Goal: Transaction & Acquisition: Purchase product/service

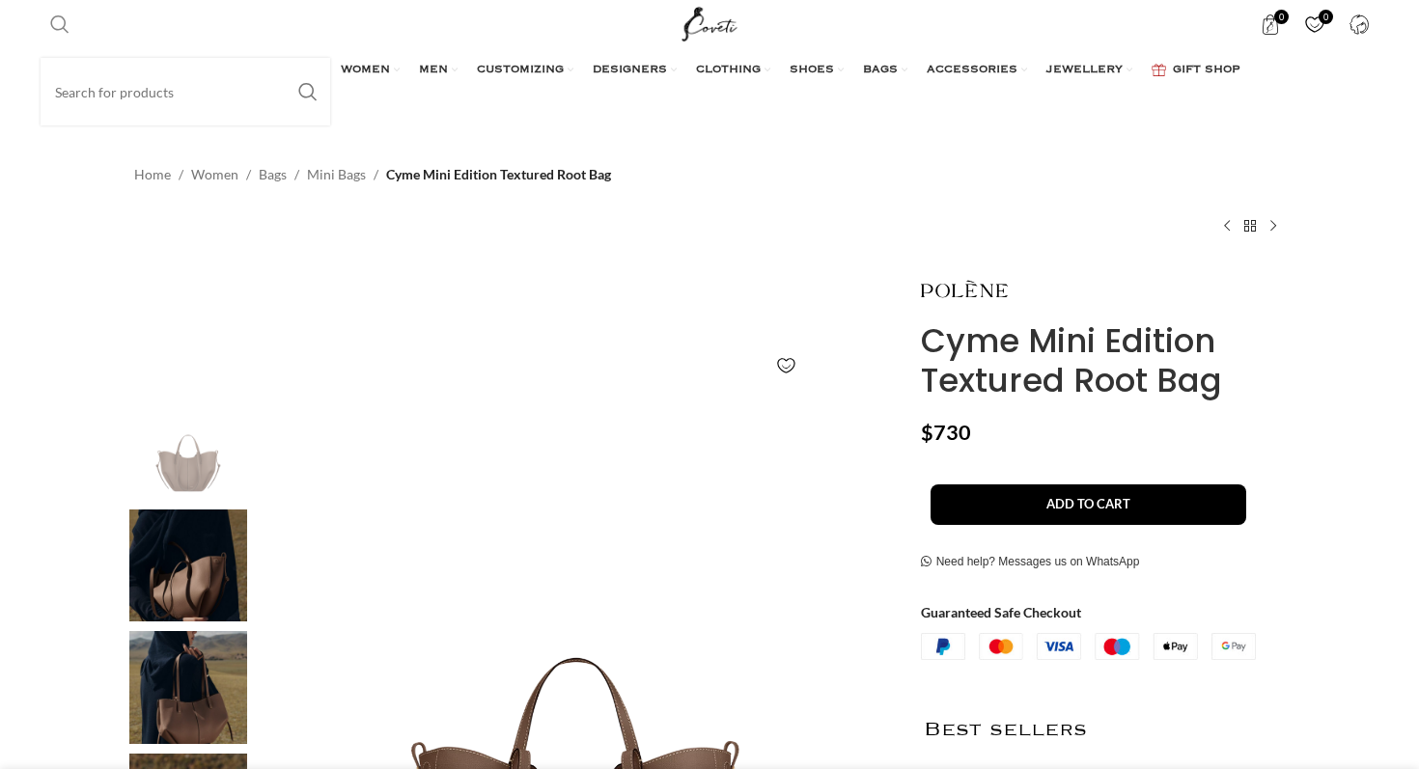
scroll to position [0, 203]
click at [64, 21] on span "Search" at bounding box center [59, 23] width 19 height 19
click at [96, 99] on input "Search" at bounding box center [186, 92] width 290 height 68
type input "polene cyme"
click at [286, 58] on button "Search" at bounding box center [308, 92] width 44 height 68
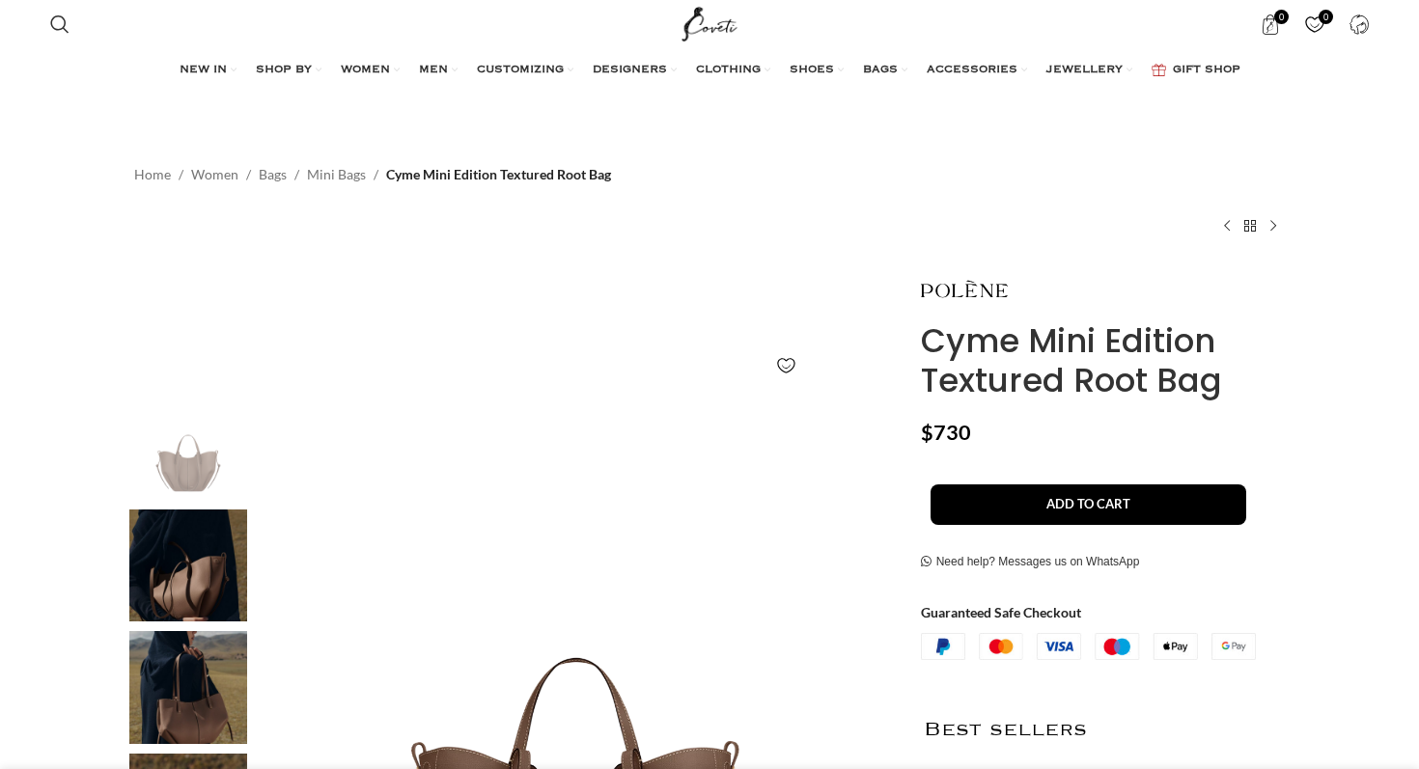
scroll to position [0, 406]
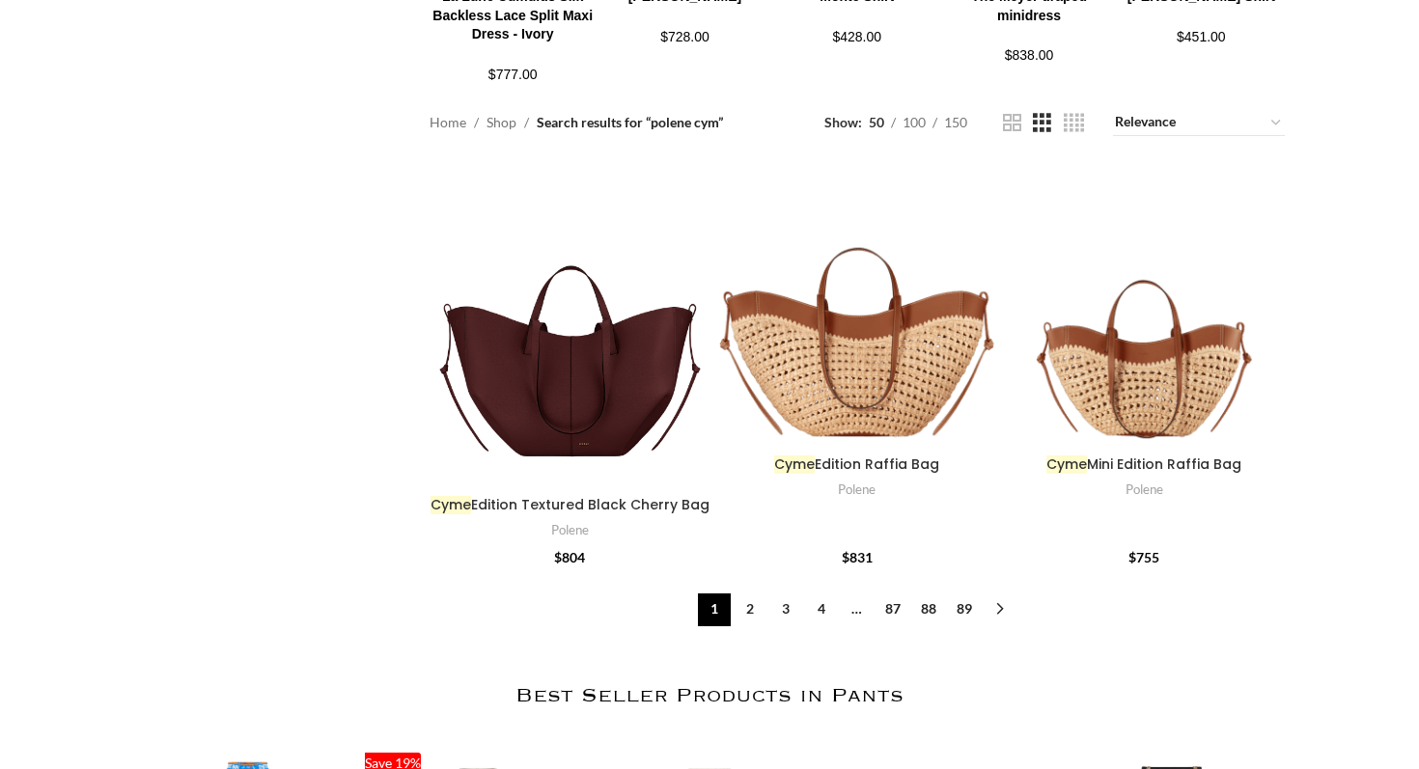
scroll to position [2135, 0]
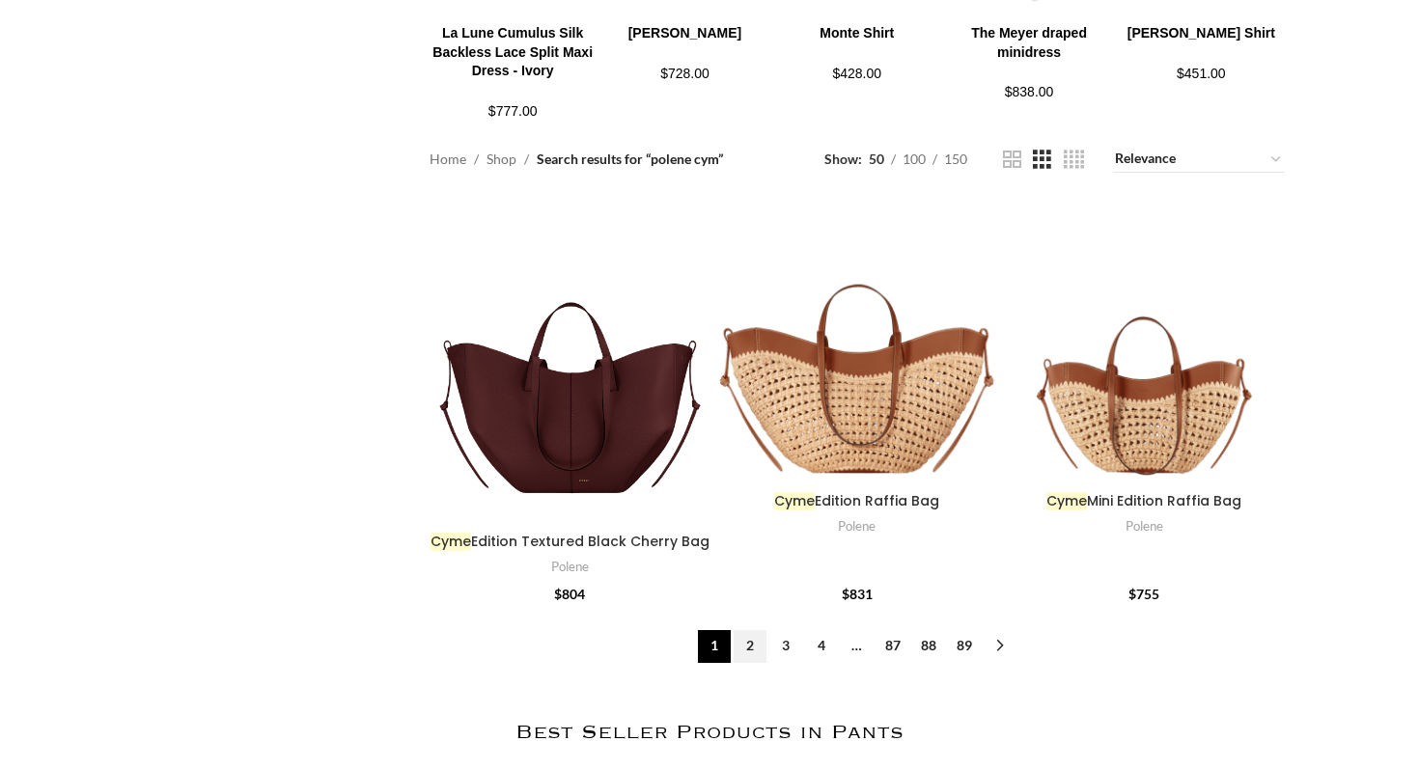
click at [750, 634] on link "2" at bounding box center [750, 646] width 33 height 33
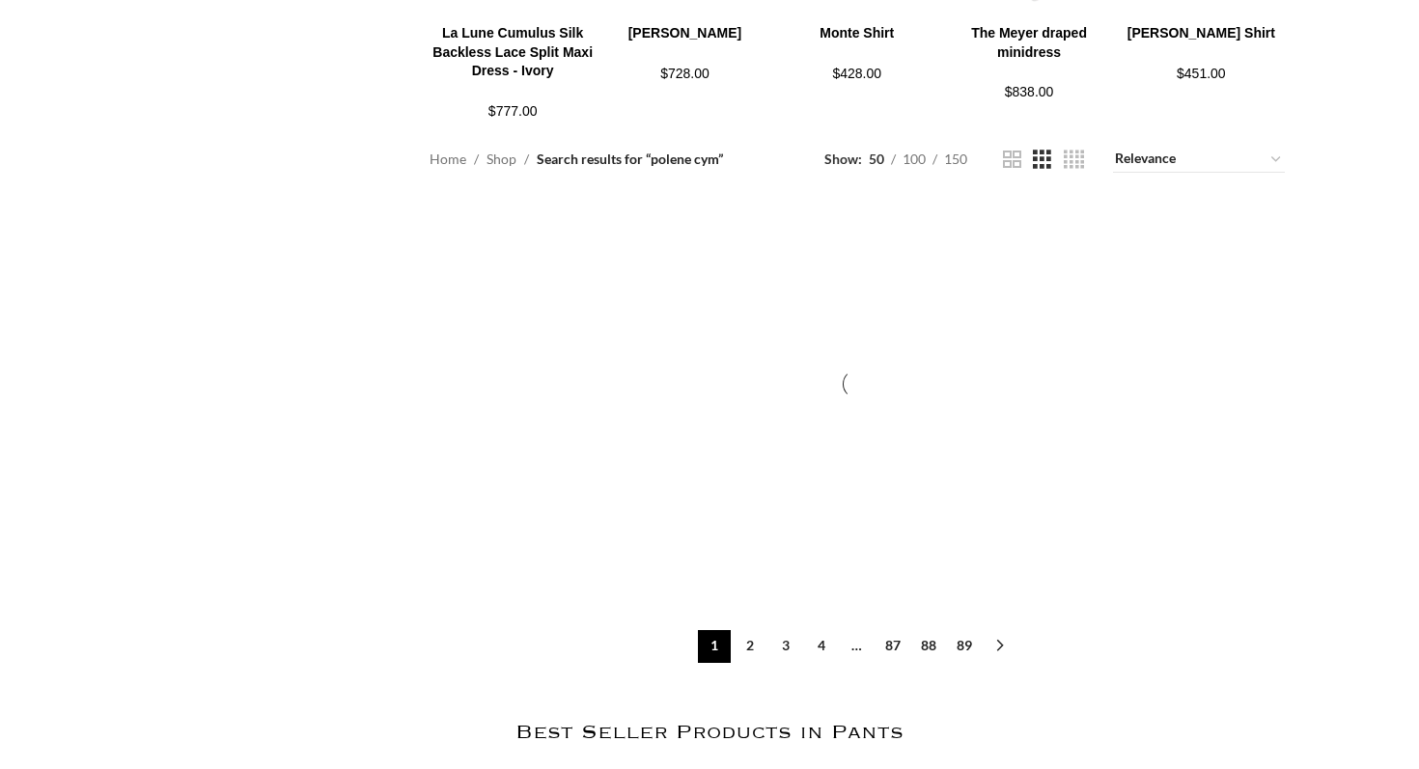
scroll to position [2156, 0]
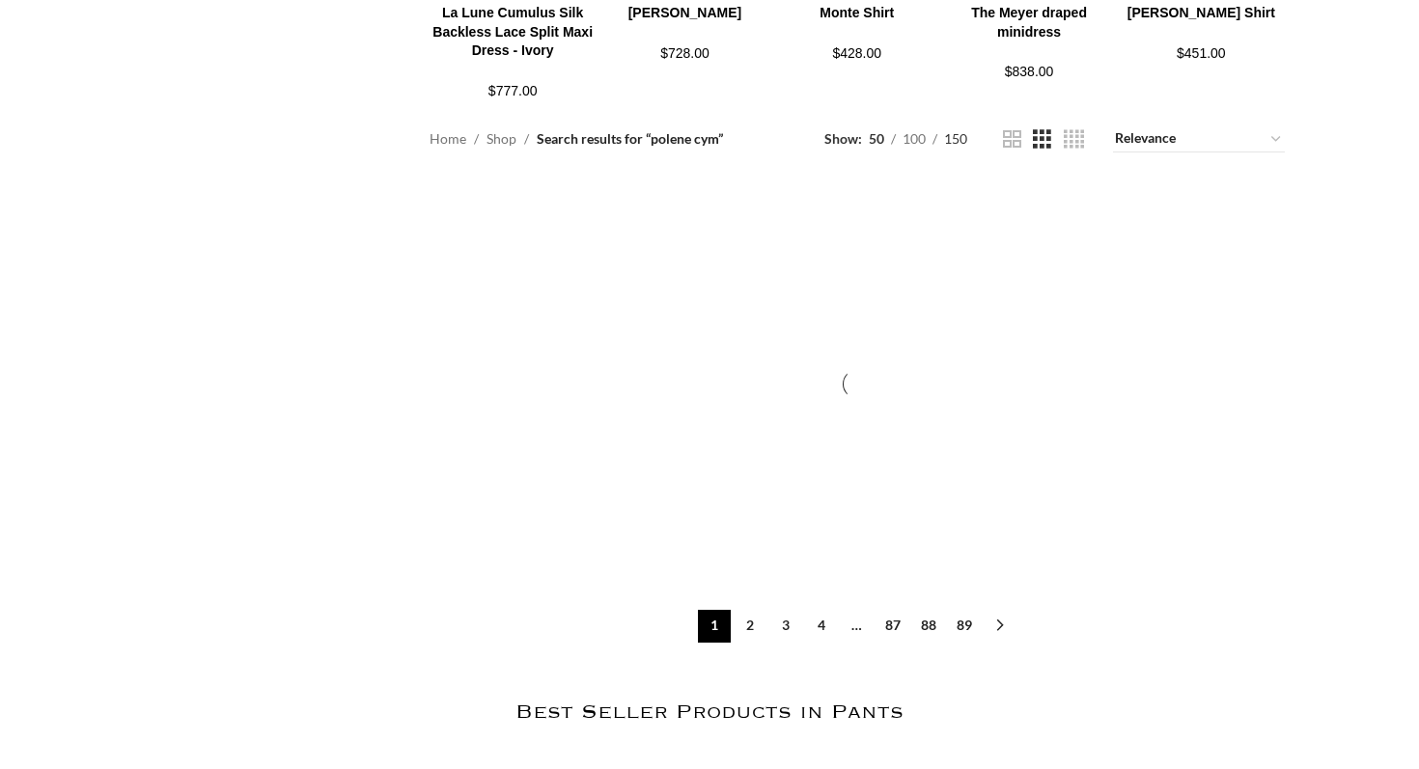
click at [961, 130] on span "150" at bounding box center [955, 138] width 23 height 16
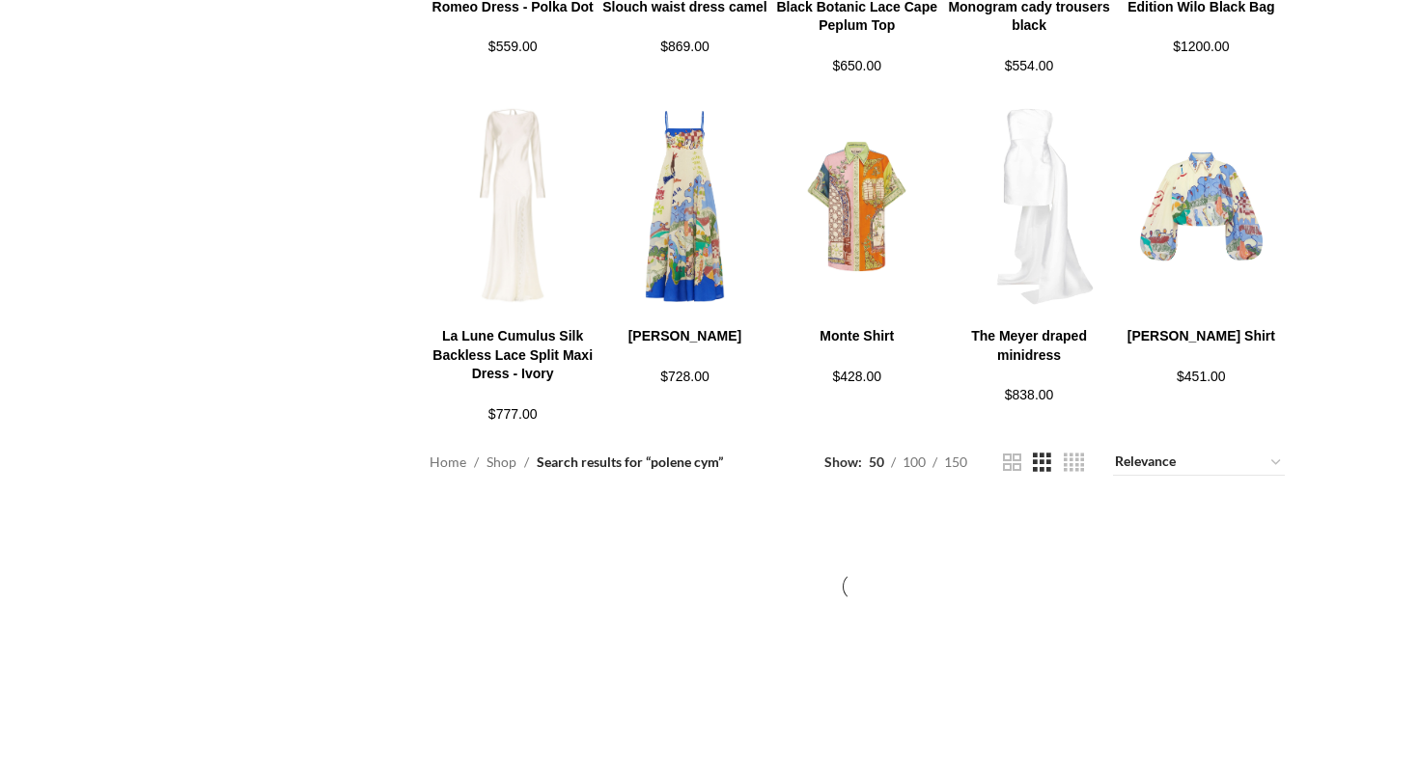
scroll to position [1811, 0]
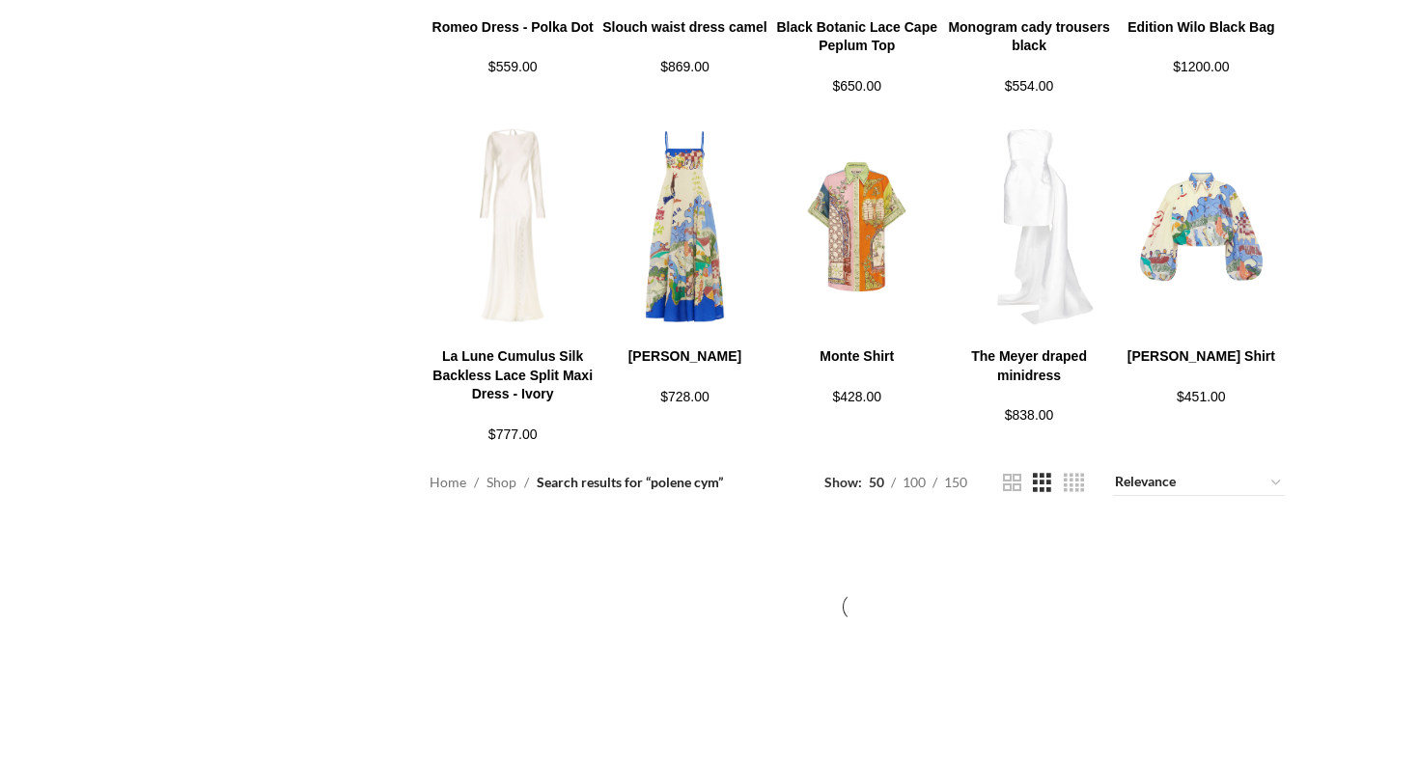
scroll to position [1809, 0]
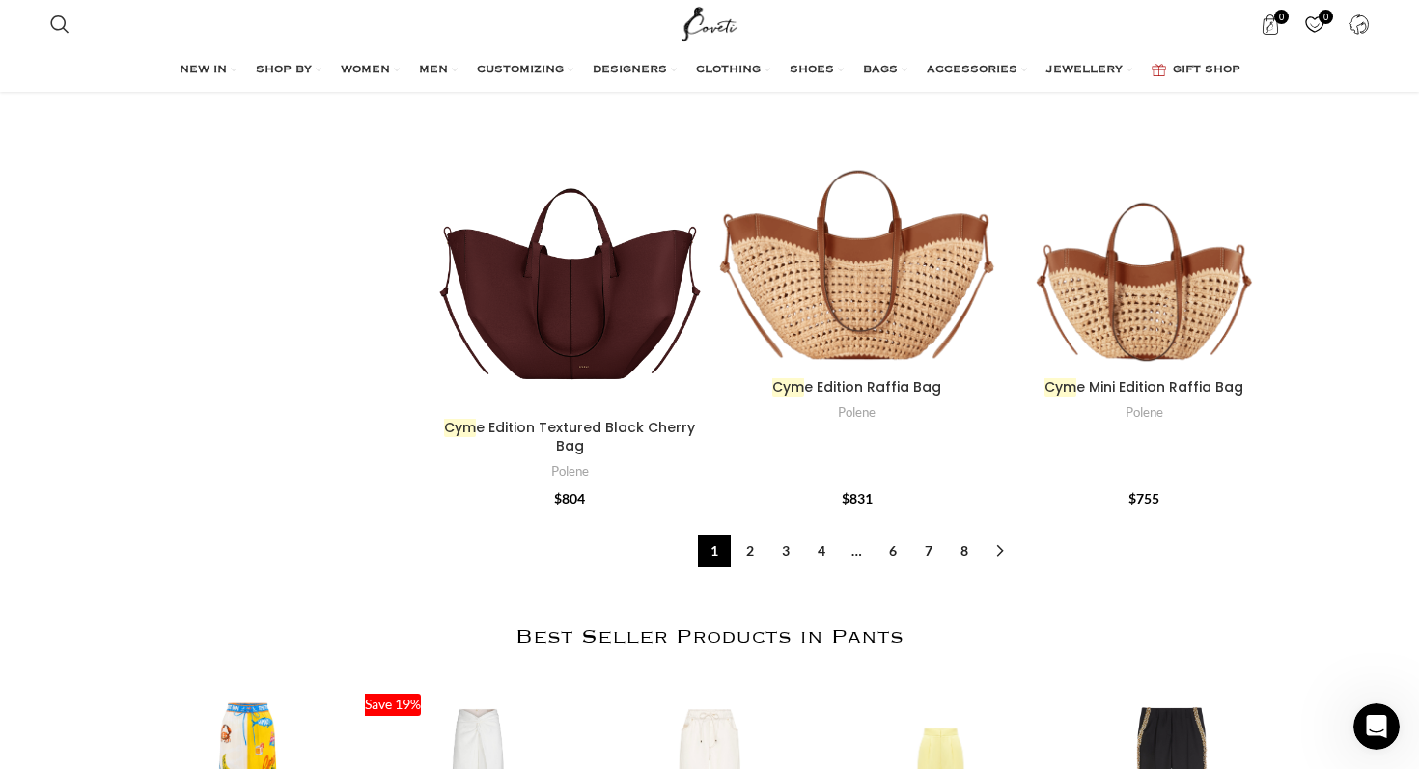
scroll to position [2241, 0]
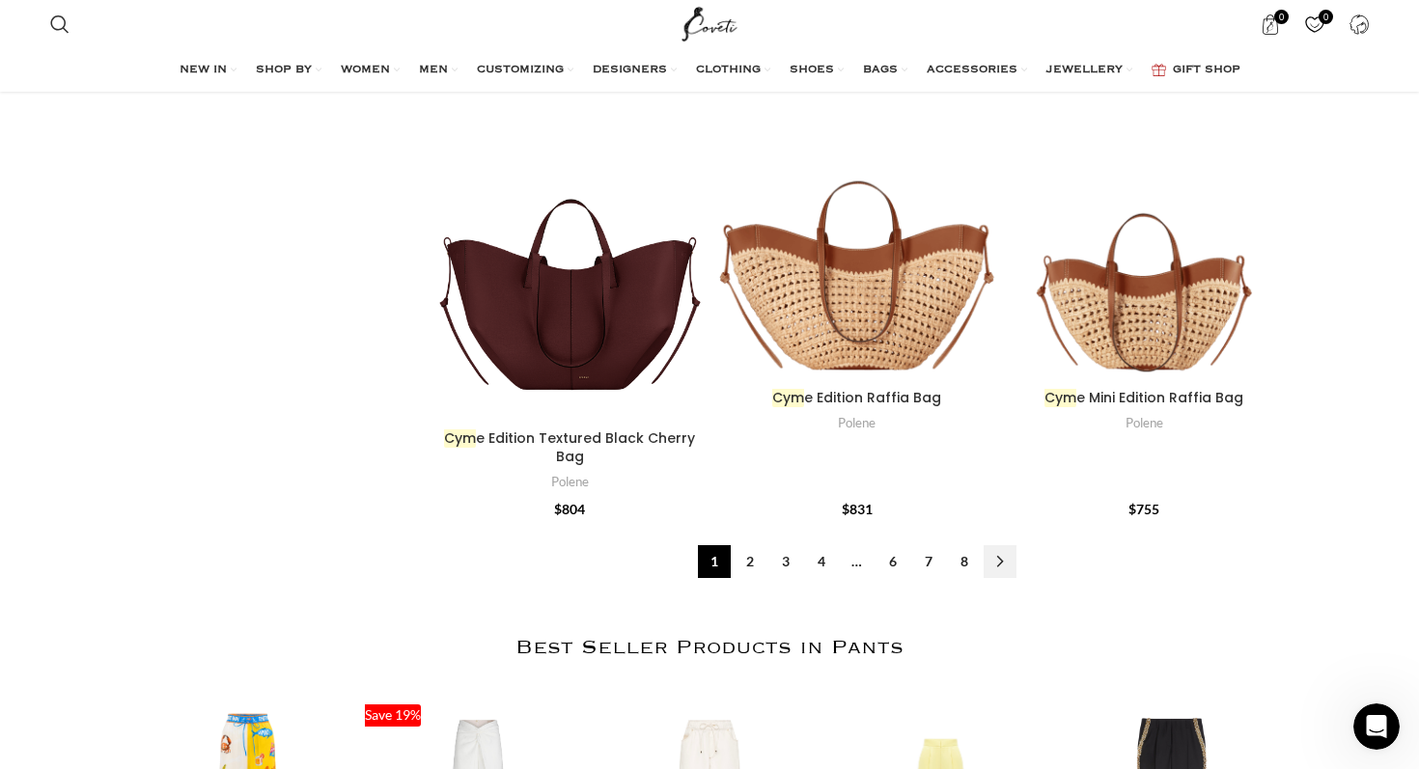
click at [1004, 545] on link "→" at bounding box center [1000, 561] width 33 height 33
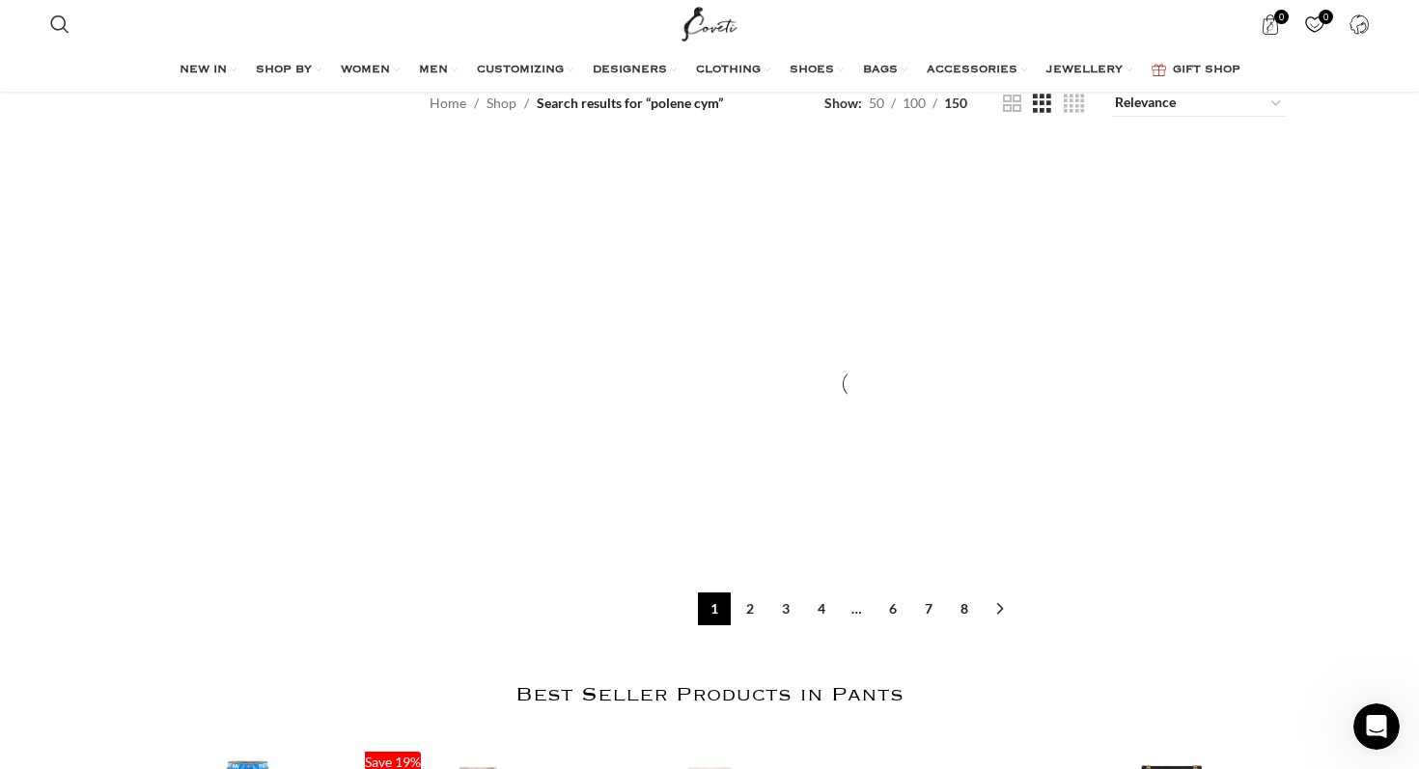
scroll to position [2191, 0]
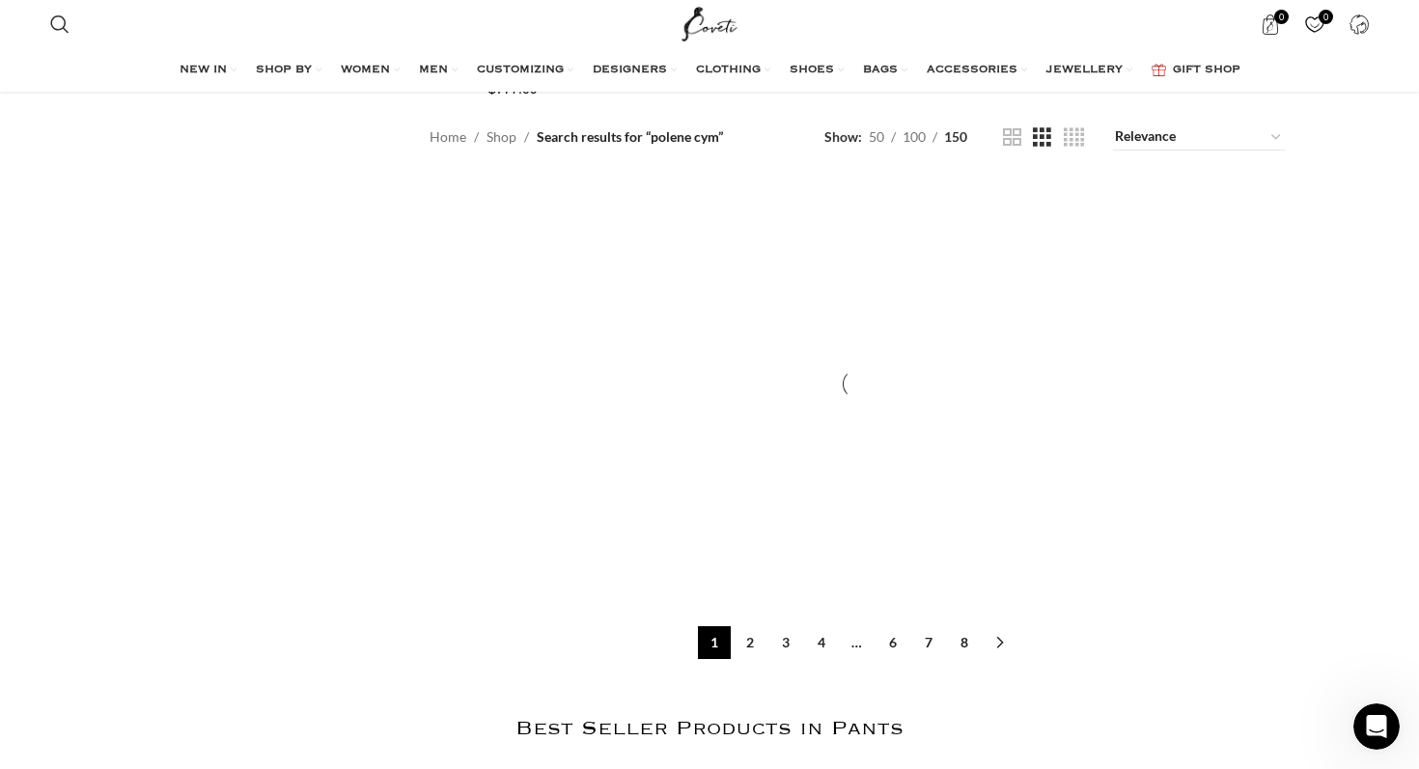
scroll to position [2171, 0]
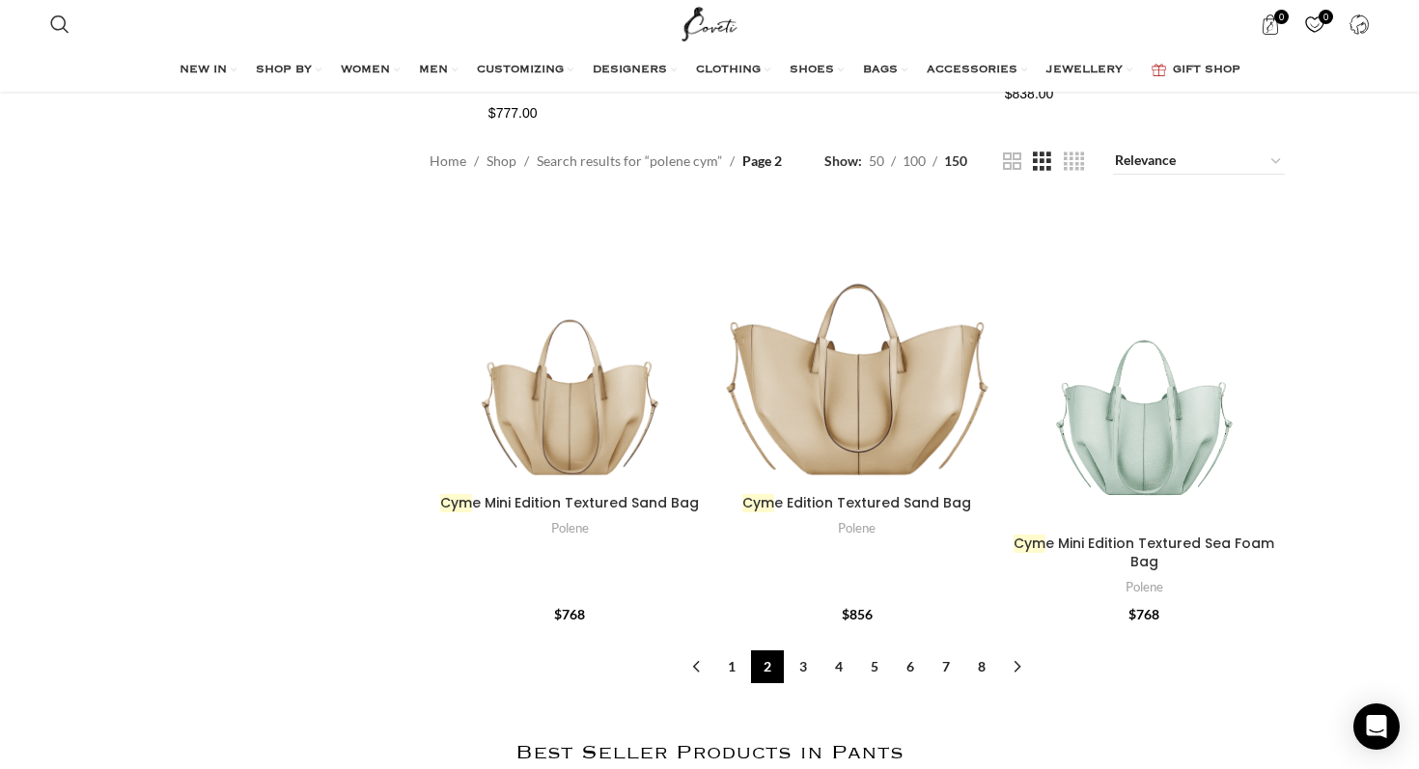
scroll to position [2142, 0]
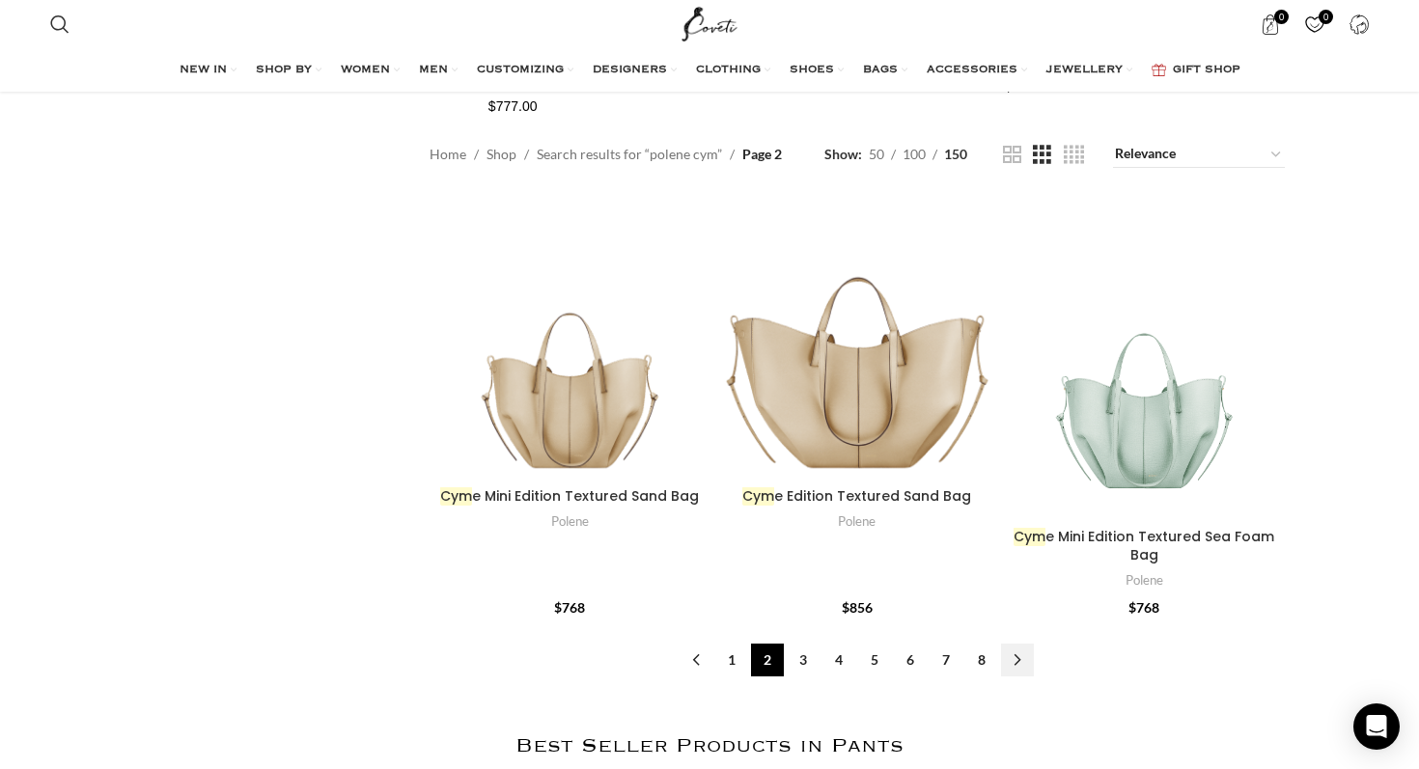
click at [1014, 649] on link "→" at bounding box center [1017, 660] width 33 height 33
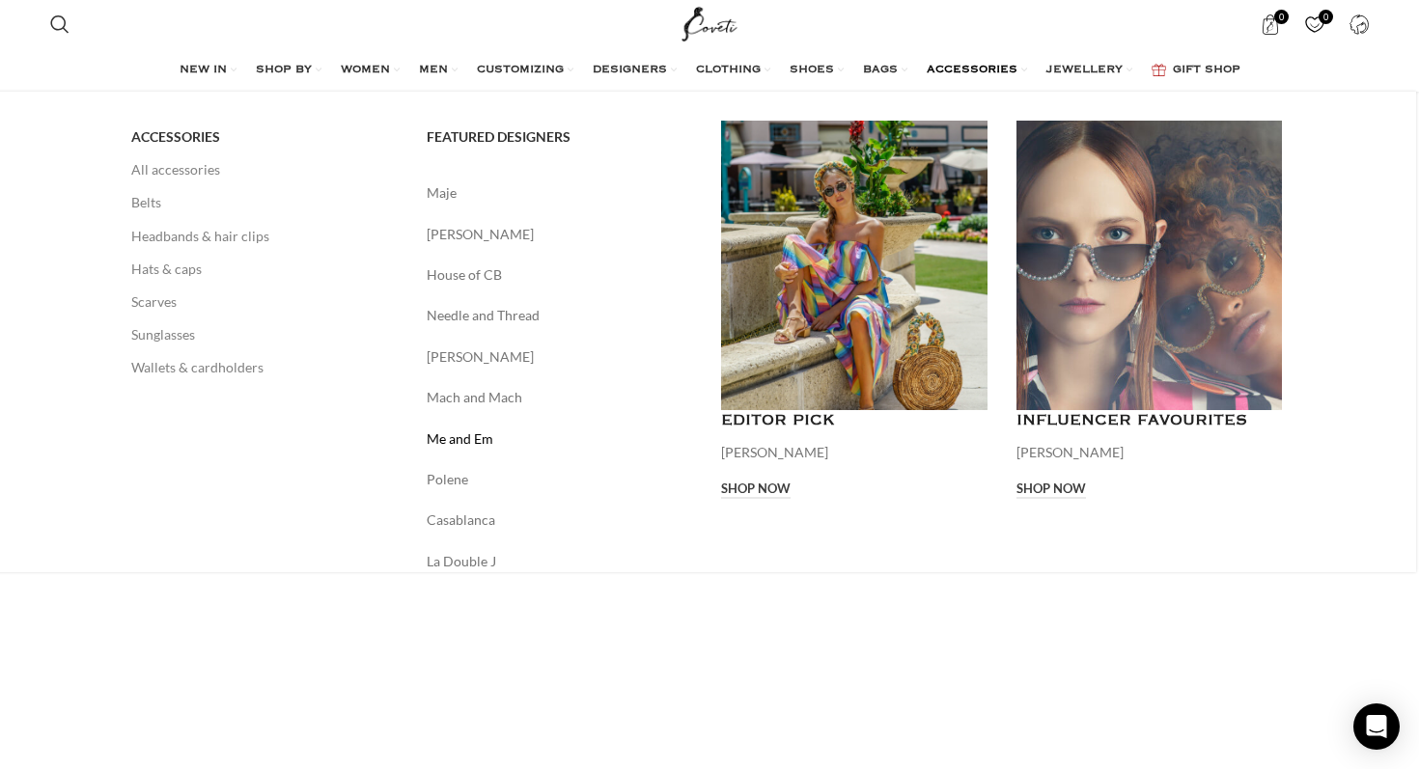
scroll to position [1931, 0]
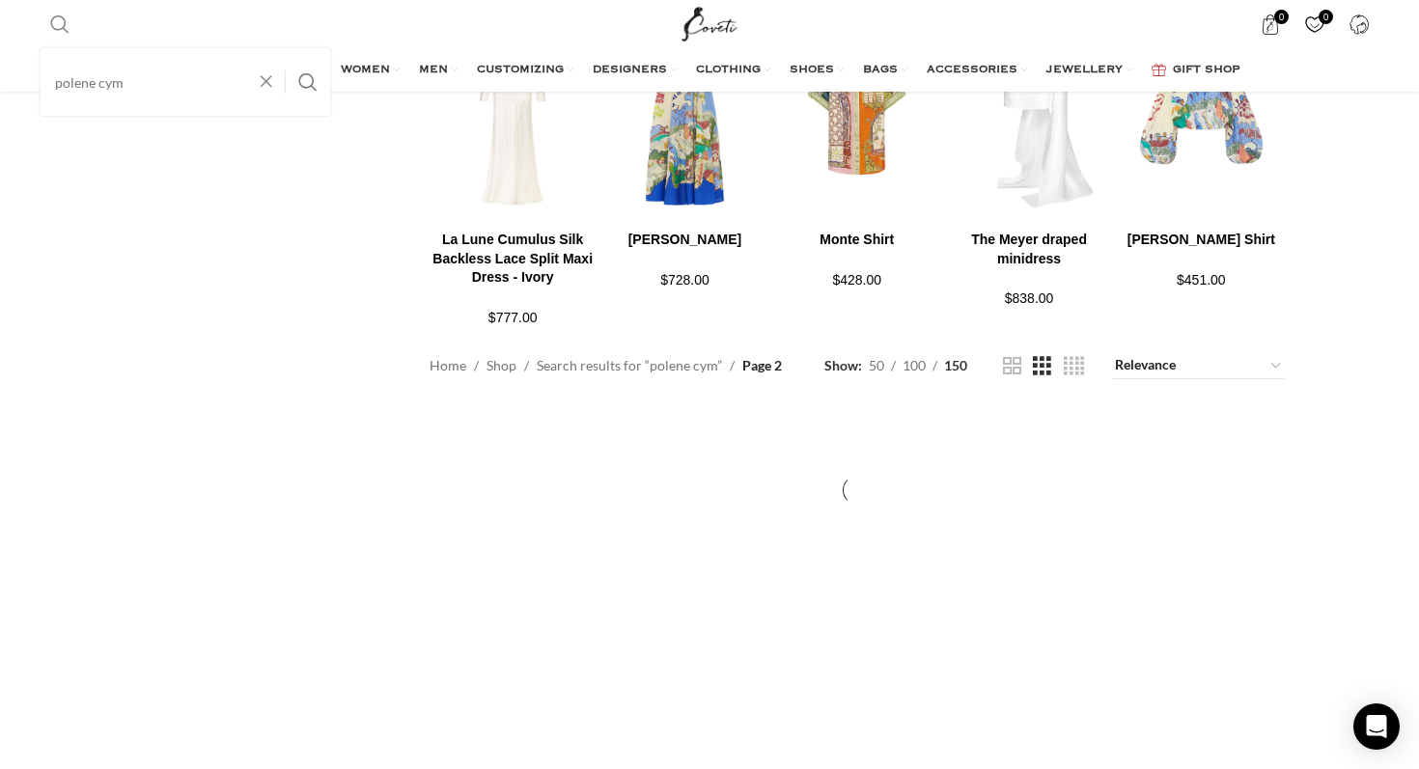
click at [48, 24] on link "Search" at bounding box center [60, 24] width 39 height 39
click at [142, 77] on input "polene cym" at bounding box center [186, 82] width 290 height 68
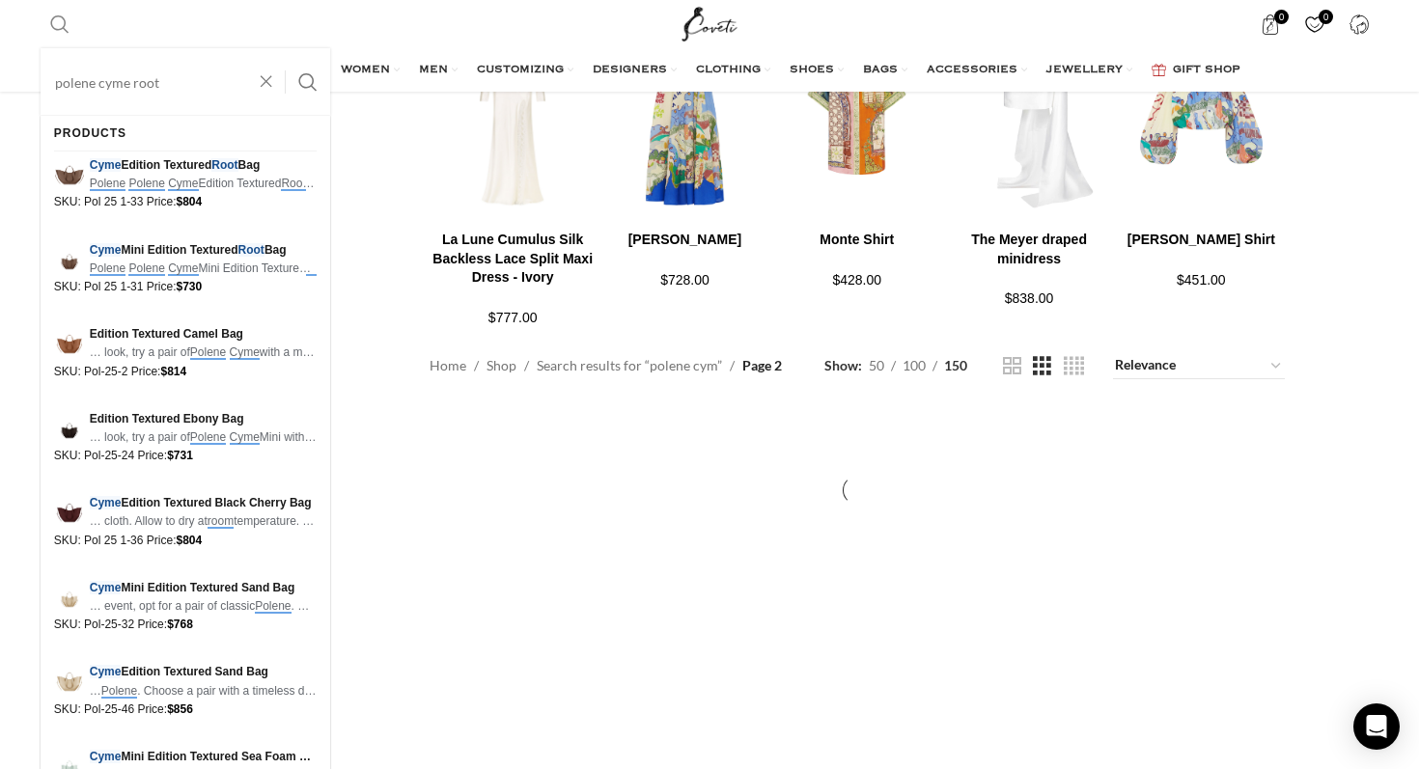
type input "polene cyme root"
click at [286, 48] on button "Search" at bounding box center [308, 82] width 44 height 68
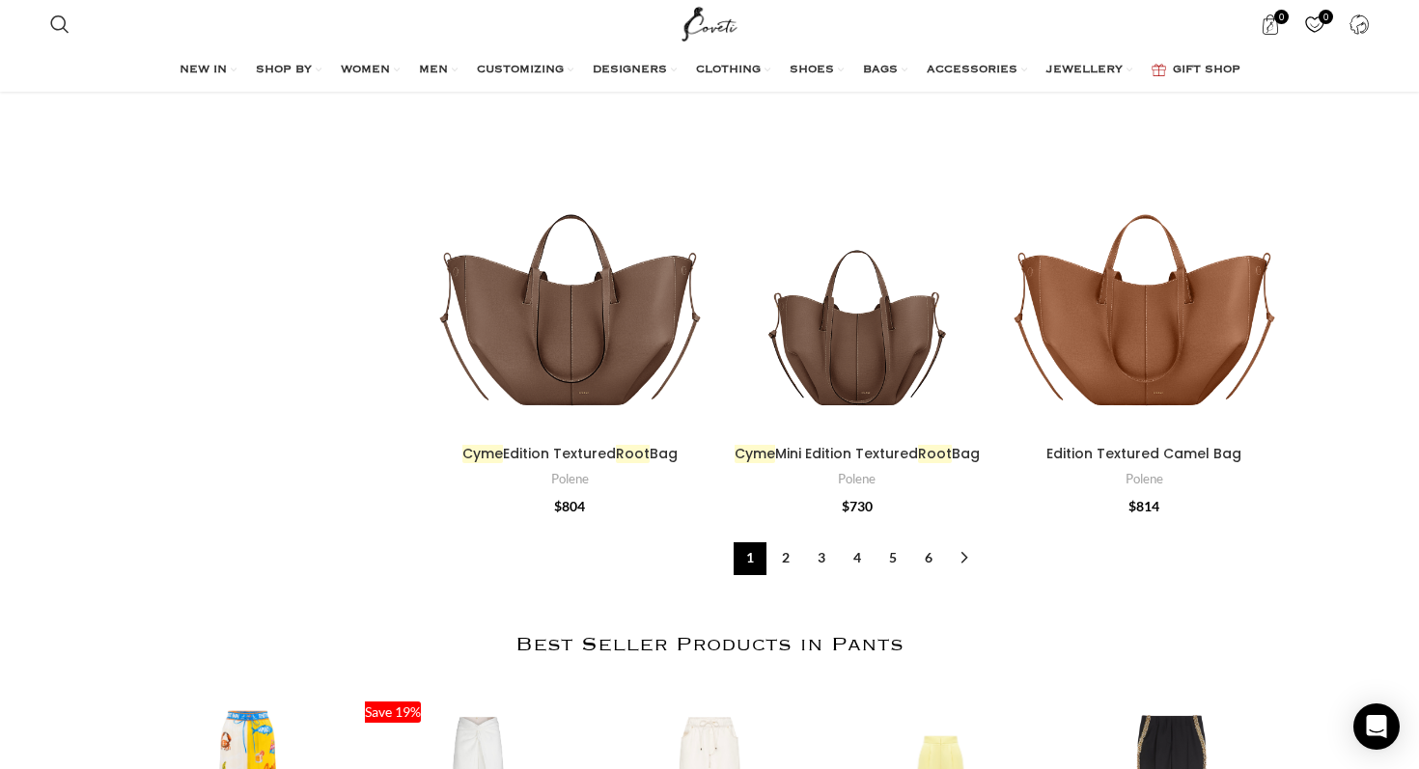
scroll to position [2207, 0]
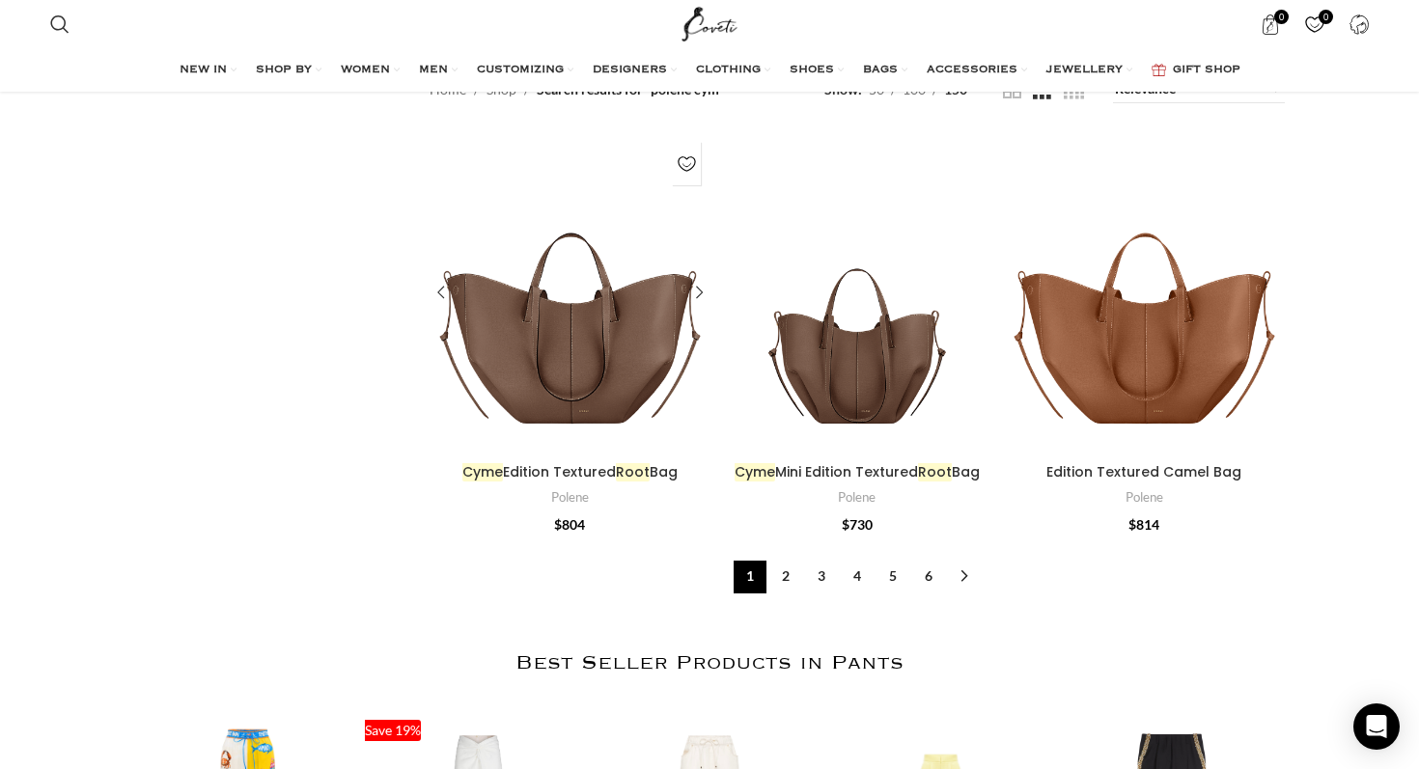
click at [599, 349] on div at bounding box center [593, 292] width 47 height 321
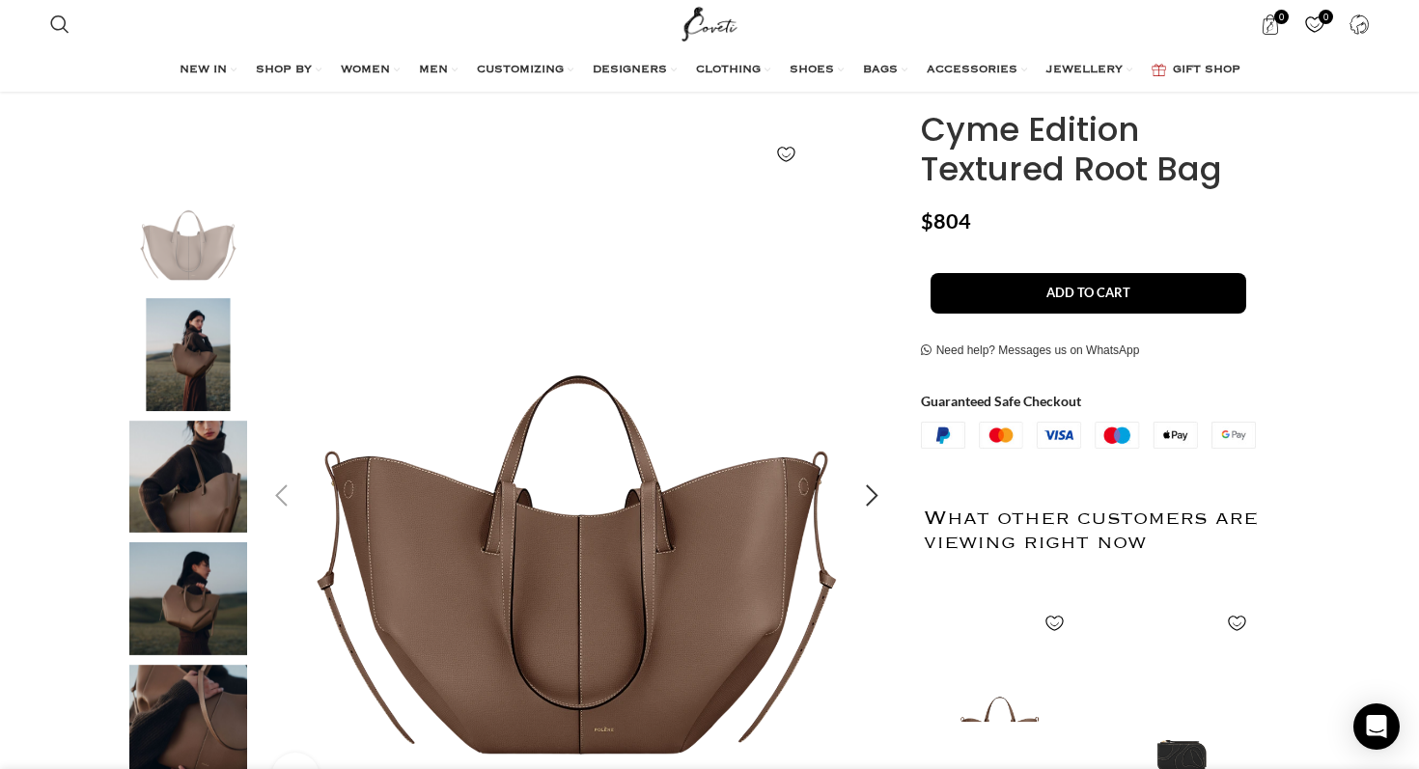
scroll to position [154, 0]
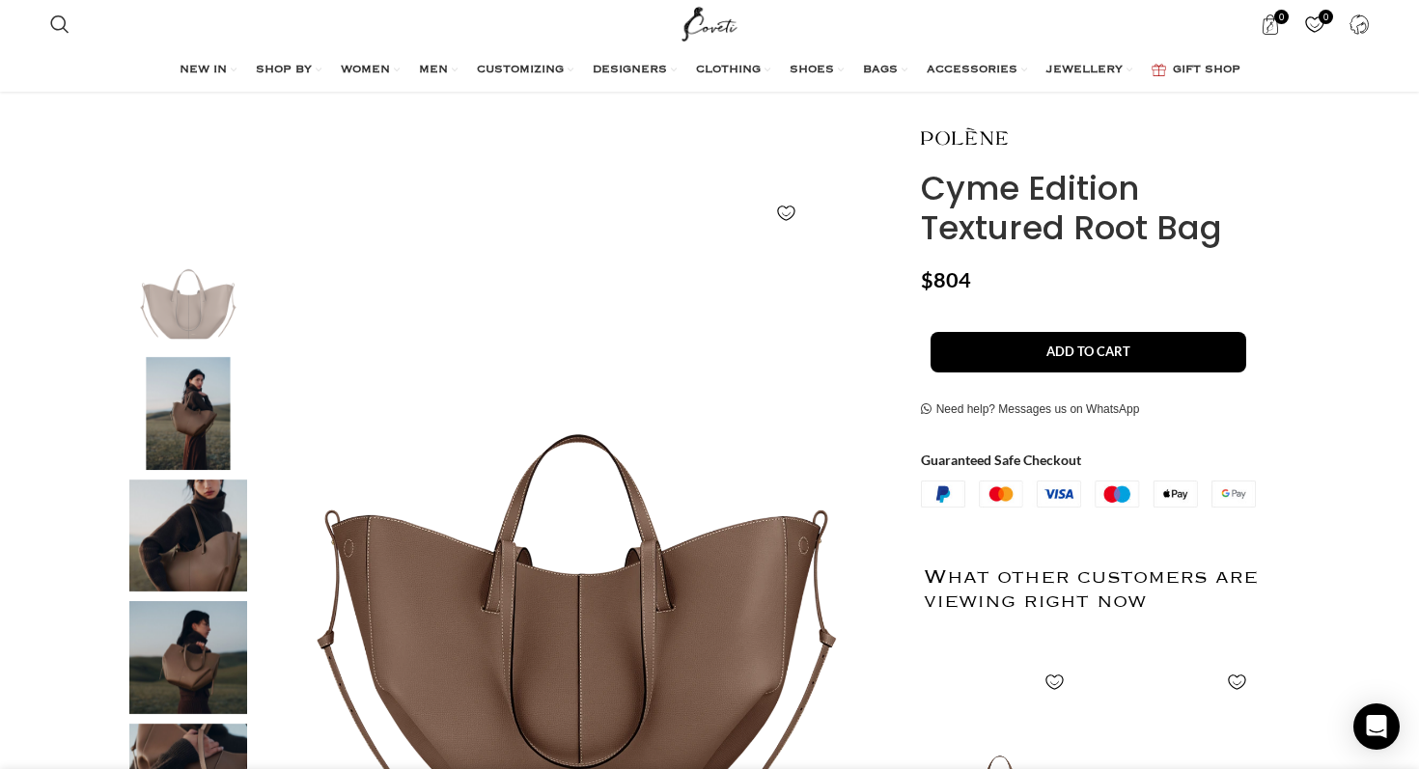
click at [187, 517] on img "3 / 6" at bounding box center [188, 536] width 118 height 113
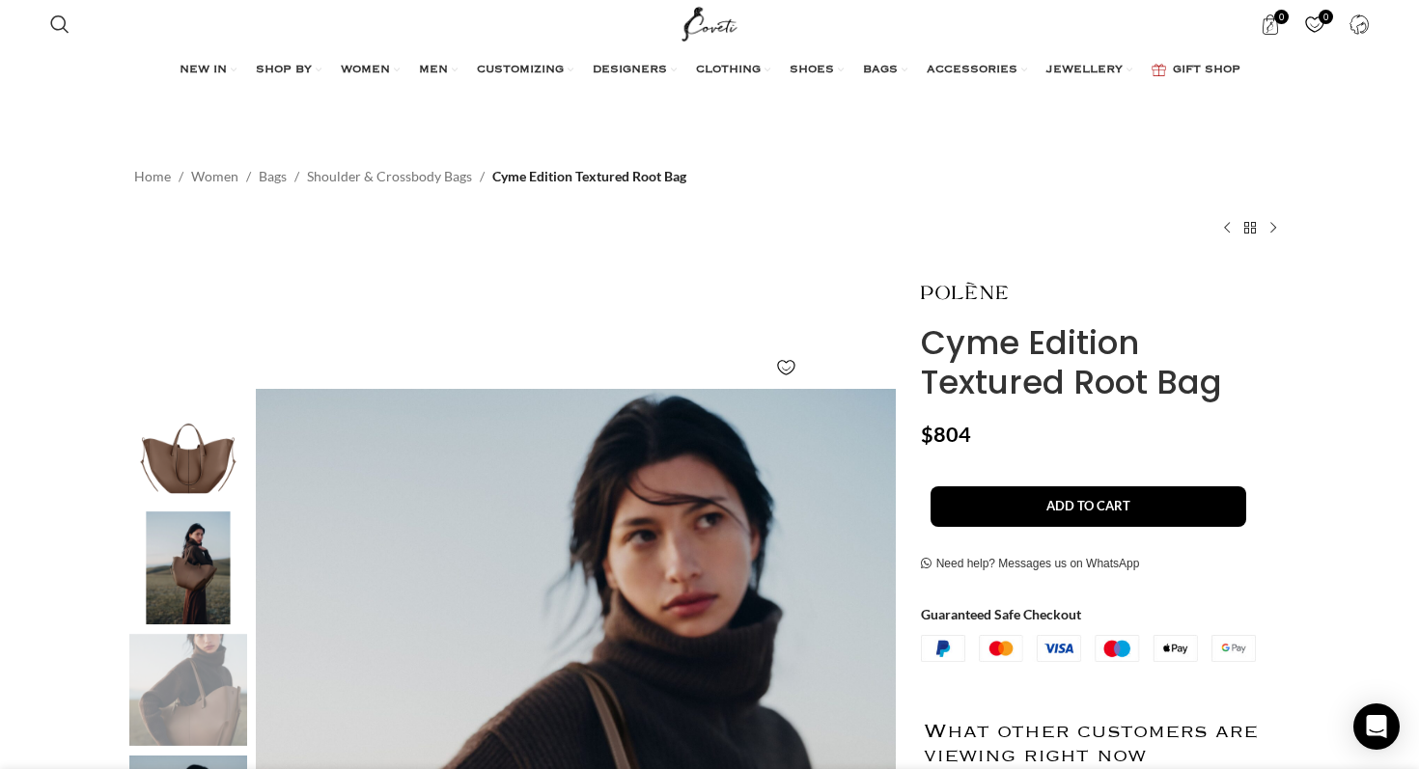
scroll to position [0, 1219]
click at [197, 460] on img "1 / 6" at bounding box center [188, 445] width 118 height 113
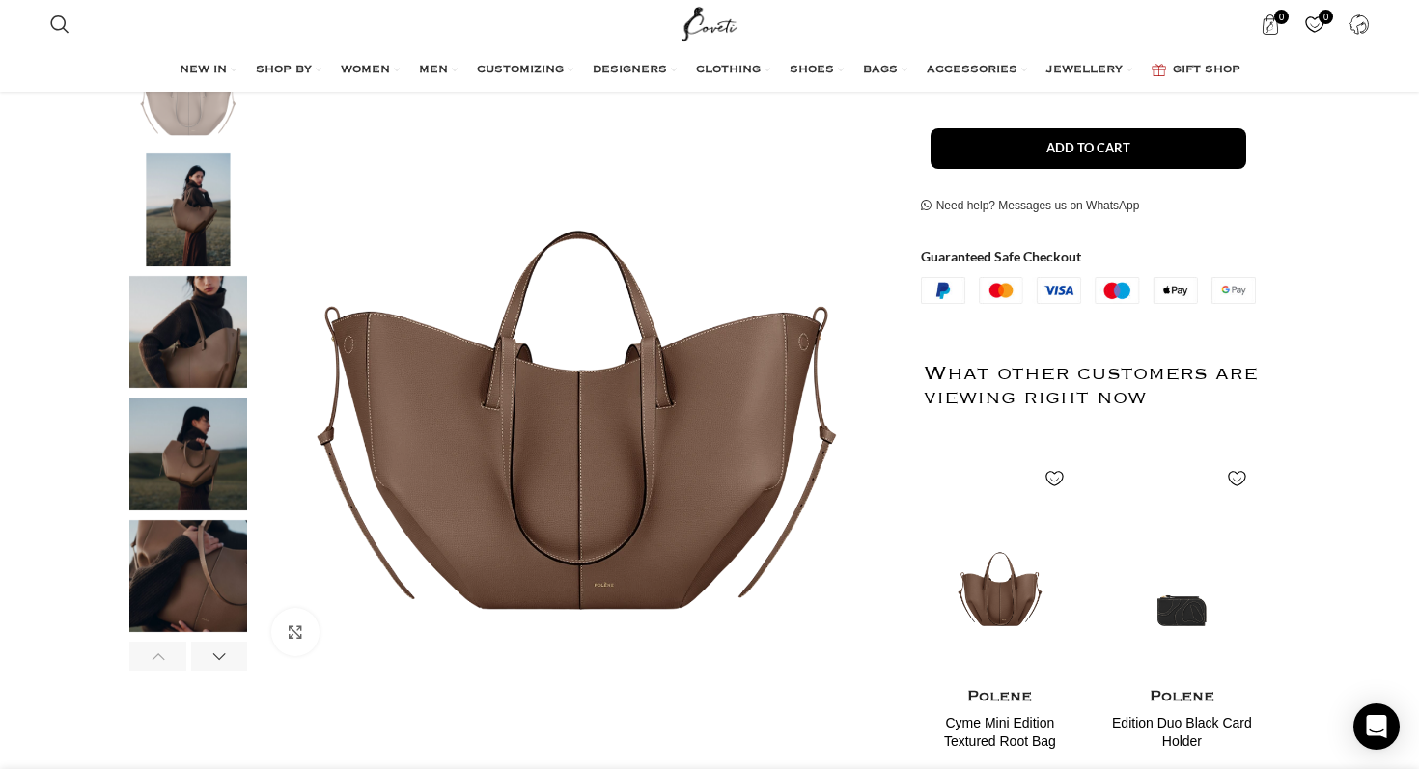
scroll to position [0, 1626]
